Goal: Task Accomplishment & Management: Manage account settings

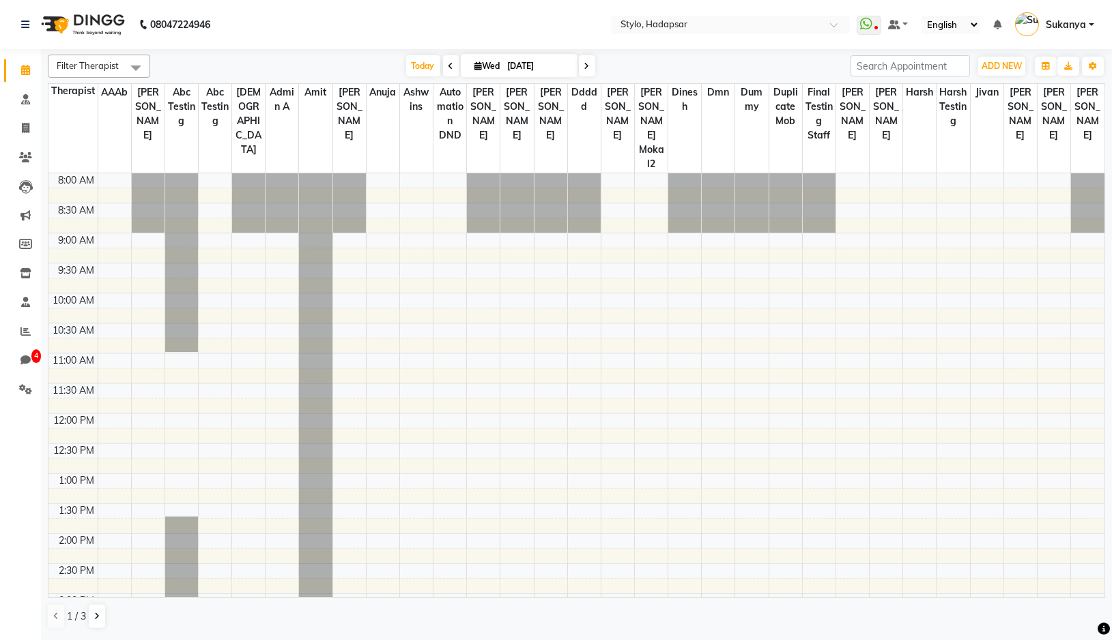
click at [1068, 24] on span "Sukanya" at bounding box center [1066, 25] width 40 height 14
click at [1039, 102] on link "Sign out" at bounding box center [1024, 97] width 125 height 21
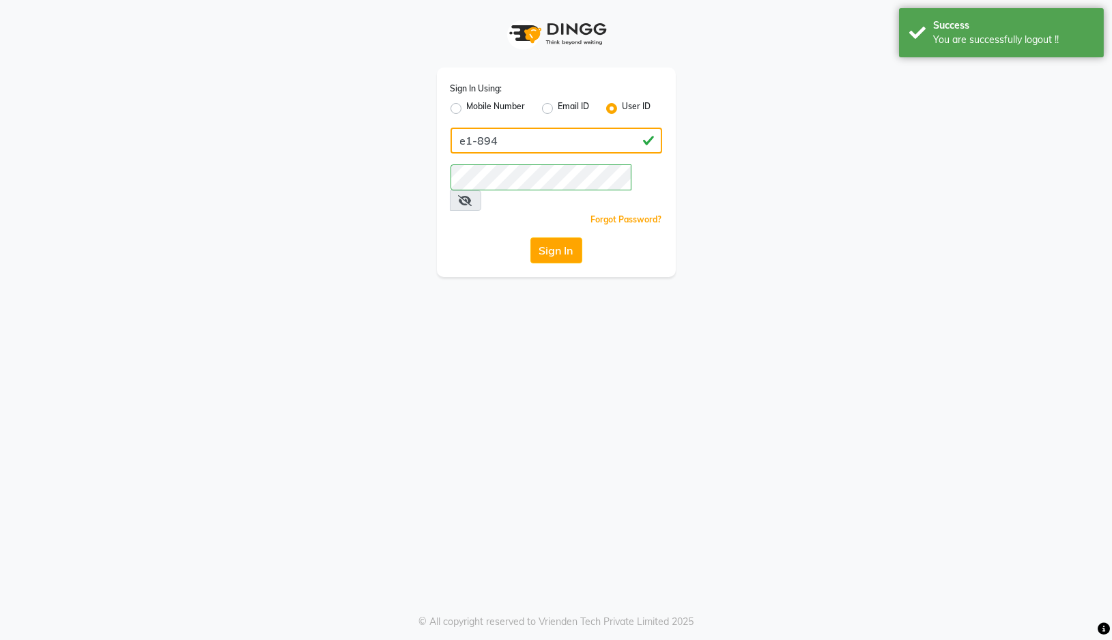
click at [599, 146] on input "e1-894" at bounding box center [557, 141] width 212 height 26
type input "luxesalon"
click at [559, 238] on button "Sign In" at bounding box center [557, 251] width 52 height 26
